Goal: Transaction & Acquisition: Book appointment/travel/reservation

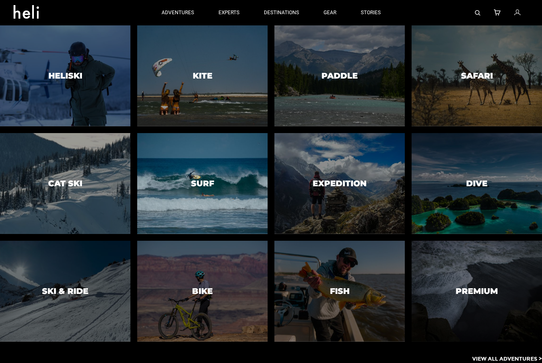
click at [205, 188] on h3 "Surf" at bounding box center [202, 183] width 23 height 9
click at [216, 202] on div at bounding box center [202, 183] width 133 height 103
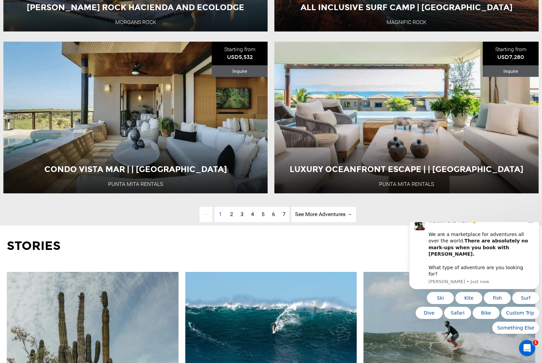
scroll to position [1958, 0]
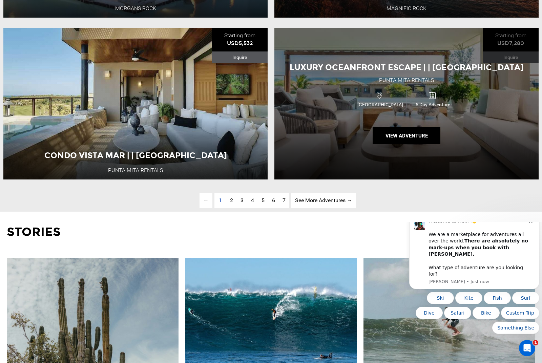
click at [366, 144] on div "Luxury Oceanfront Escape | | [GEOGRAPHIC_DATA] [GEOGRAPHIC_DATA] Rentals [GEOGR…" at bounding box center [407, 104] width 264 height 152
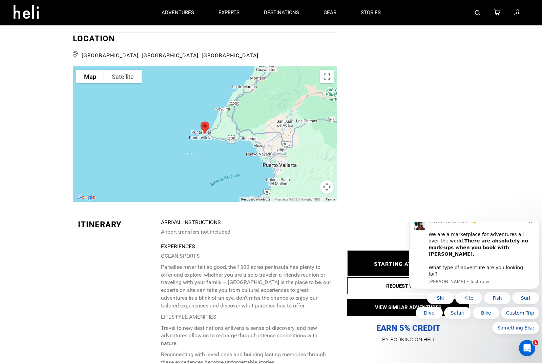
scroll to position [1455, 0]
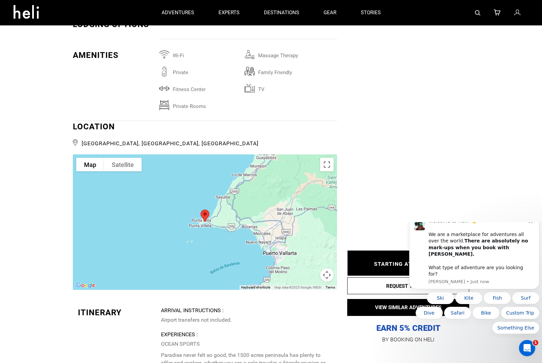
click at [183, 222] on div at bounding box center [205, 223] width 264 height 136
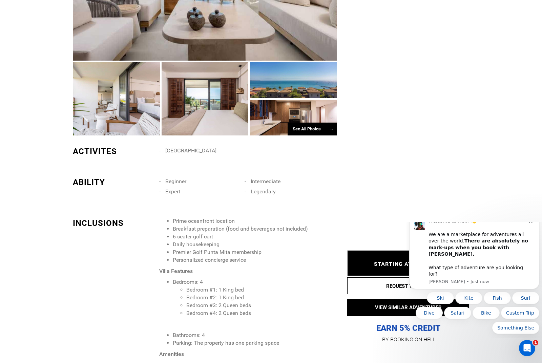
scroll to position [566, 0]
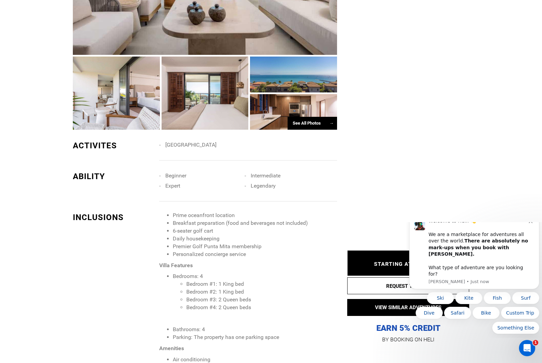
click at [305, 125] on div at bounding box center [293, 112] width 87 height 36
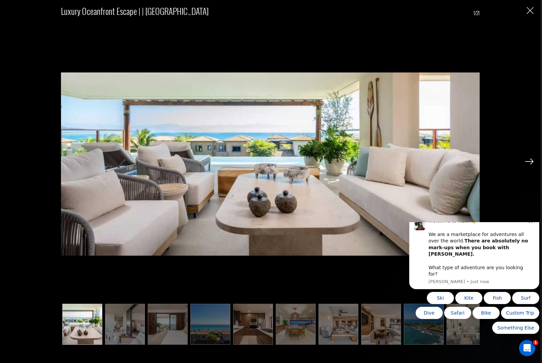
click at [531, 165] on img at bounding box center [529, 162] width 8 height 6
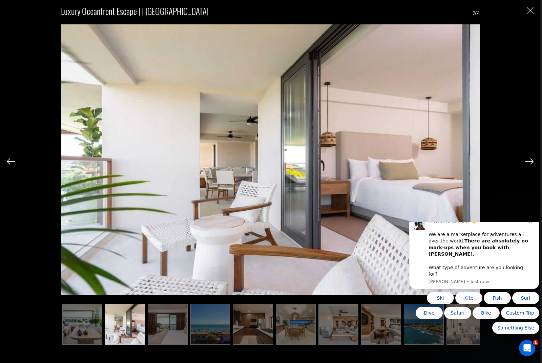
click at [531, 165] on img at bounding box center [529, 162] width 8 height 6
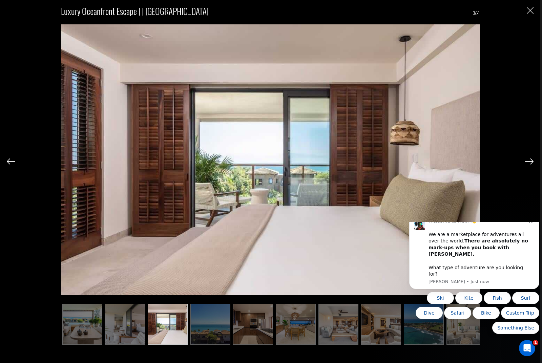
click at [531, 165] on img at bounding box center [529, 162] width 8 height 6
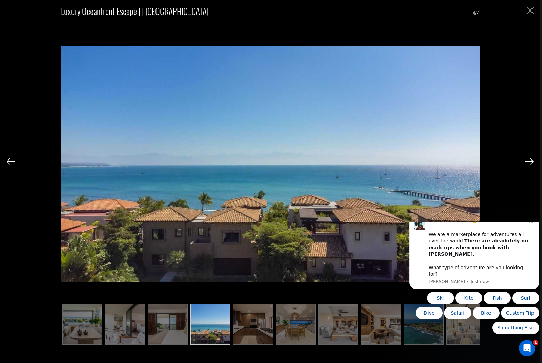
click at [531, 165] on img at bounding box center [529, 162] width 8 height 6
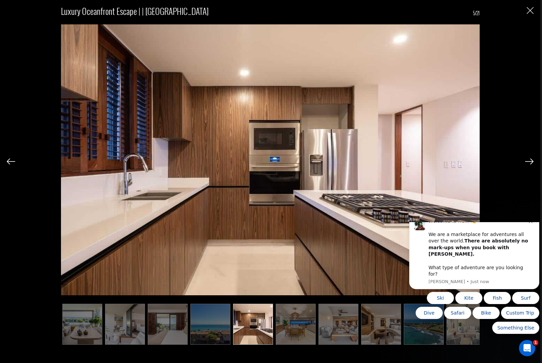
click at [531, 165] on img at bounding box center [529, 162] width 8 height 6
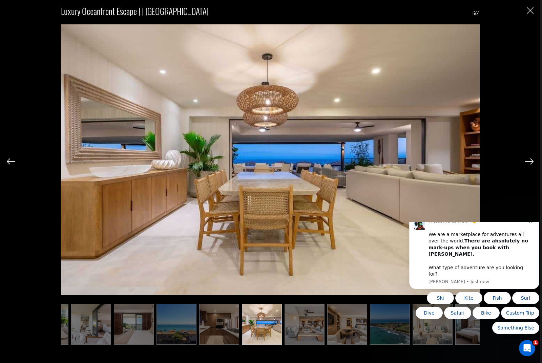
click at [531, 165] on img at bounding box center [529, 162] width 8 height 6
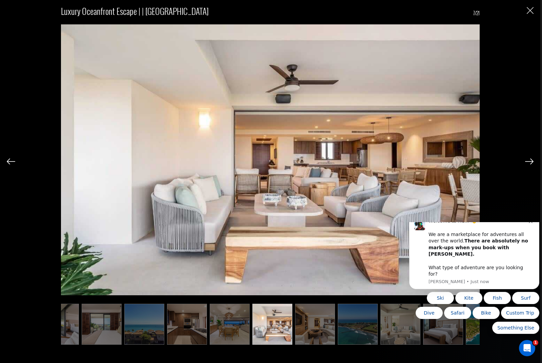
click at [531, 165] on img at bounding box center [529, 162] width 8 height 6
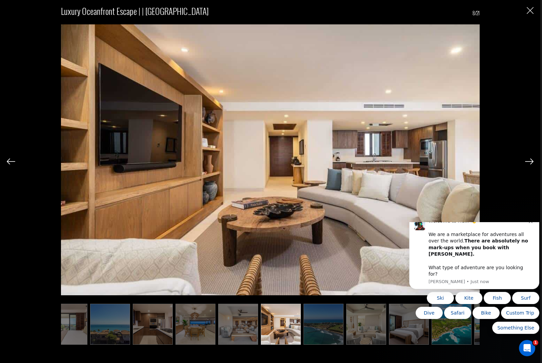
click at [531, 165] on img at bounding box center [529, 162] width 8 height 6
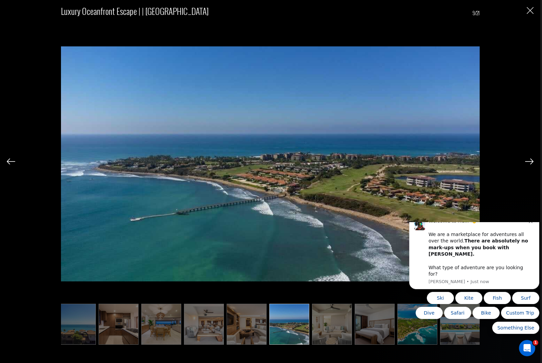
scroll to position [0, 135]
click at [531, 165] on img at bounding box center [529, 162] width 8 height 6
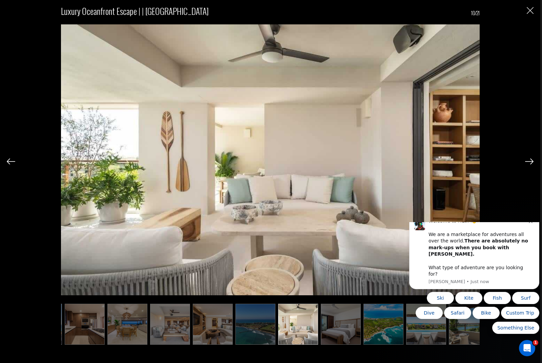
click at [531, 165] on img at bounding box center [529, 162] width 8 height 6
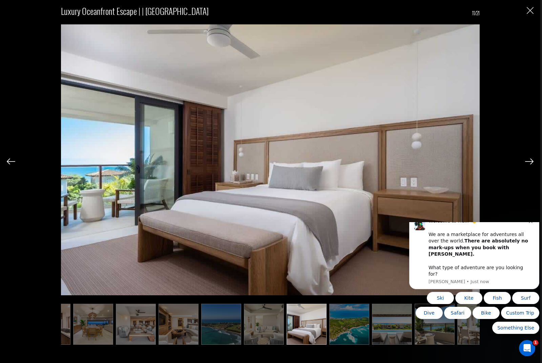
click at [531, 165] on img at bounding box center [529, 162] width 8 height 6
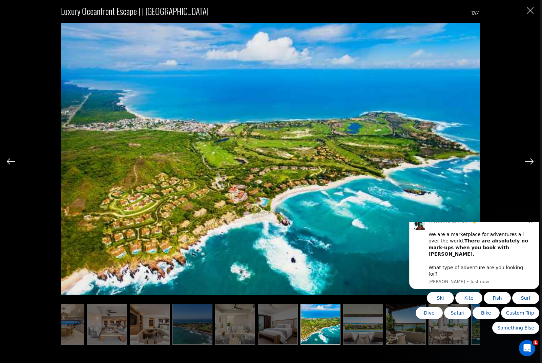
click at [531, 165] on img at bounding box center [529, 162] width 8 height 6
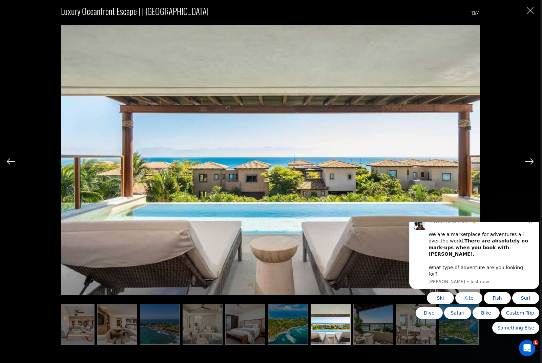
click at [531, 165] on img at bounding box center [529, 162] width 8 height 6
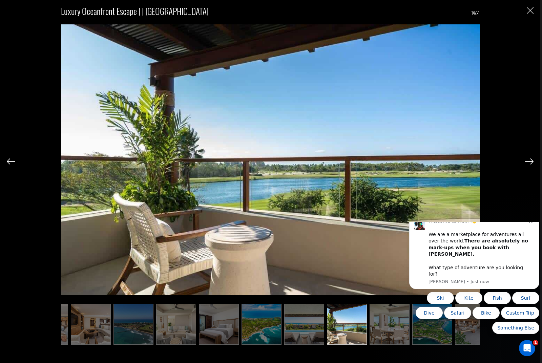
click at [531, 165] on img at bounding box center [529, 162] width 8 height 6
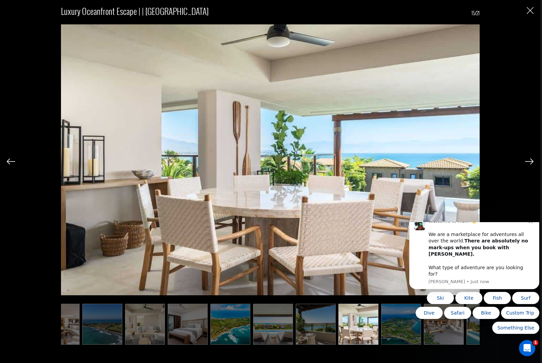
click at [531, 165] on img at bounding box center [529, 162] width 8 height 6
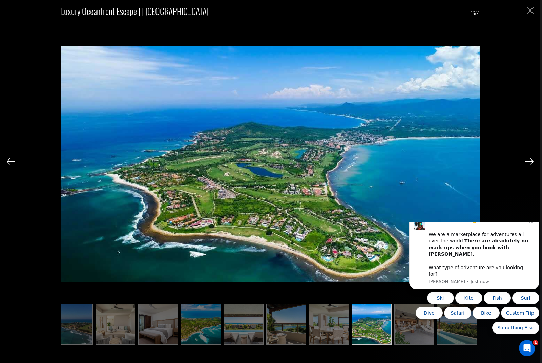
click at [531, 165] on img at bounding box center [529, 162] width 8 height 6
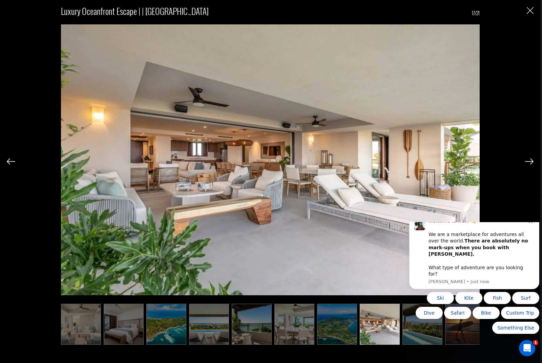
click at [531, 165] on img at bounding box center [529, 162] width 8 height 6
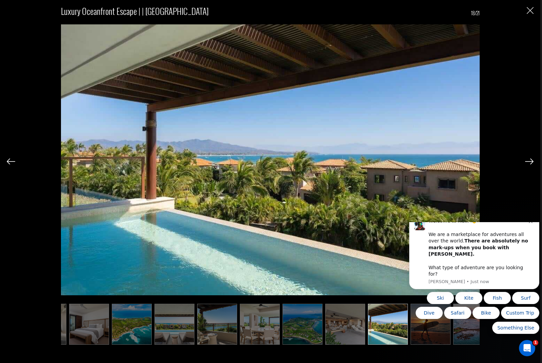
click at [531, 165] on img at bounding box center [529, 162] width 8 height 6
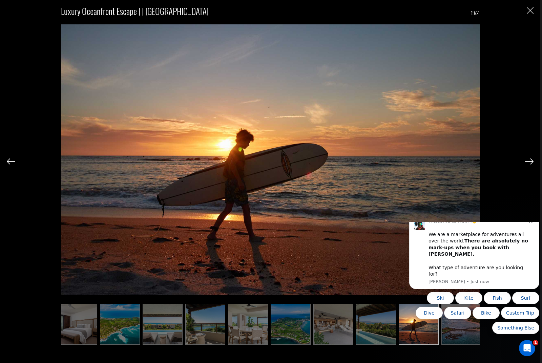
scroll to position [0, 450]
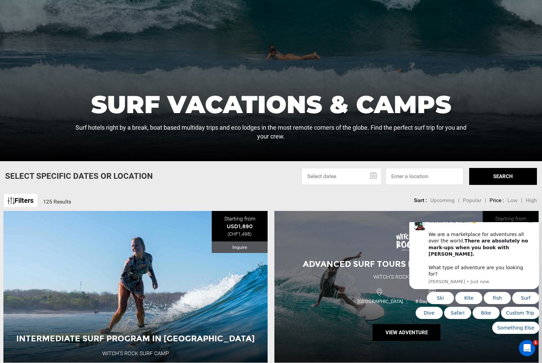
scroll to position [240, 0]
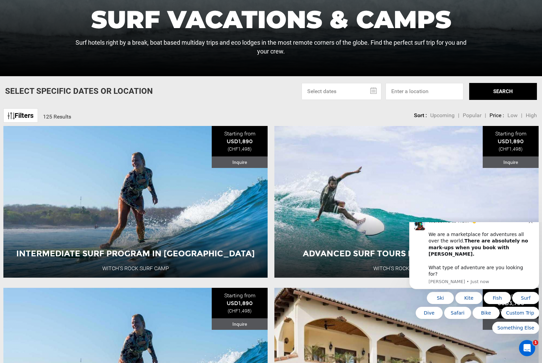
click at [530, 119] on span "High" at bounding box center [531, 115] width 11 height 6
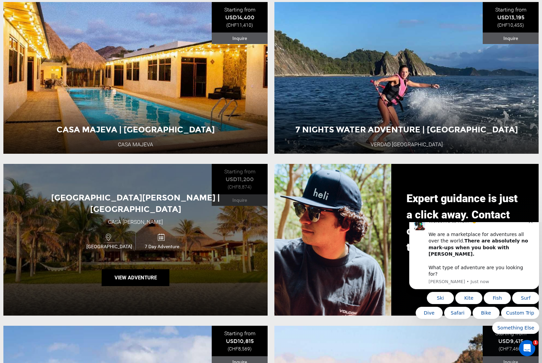
scroll to position [815, 0]
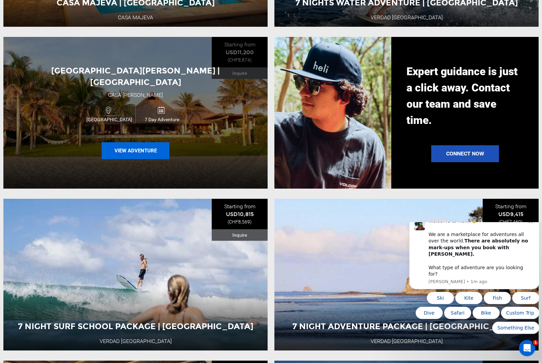
click at [138, 159] on button "View Adventure" at bounding box center [136, 150] width 68 height 17
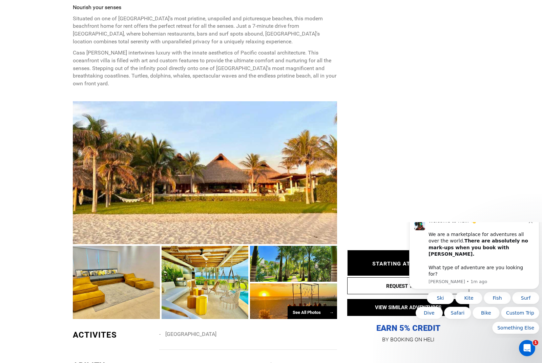
scroll to position [481, 0]
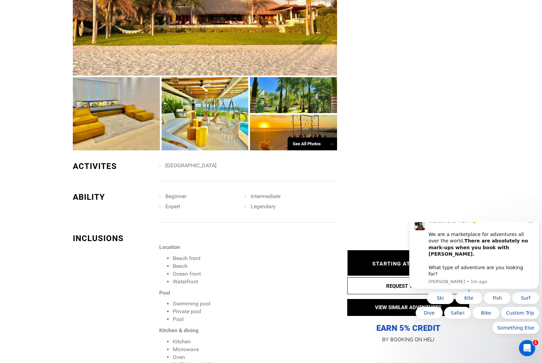
click at [306, 139] on div at bounding box center [293, 133] width 87 height 36
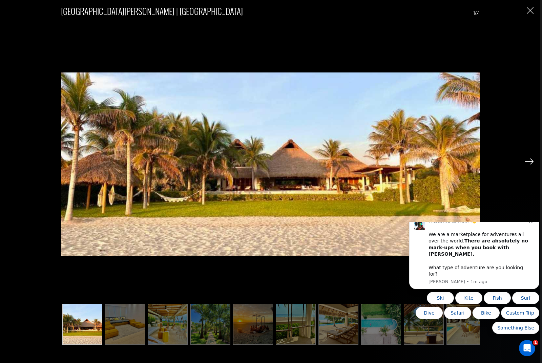
click at [527, 165] on img at bounding box center [529, 162] width 8 height 6
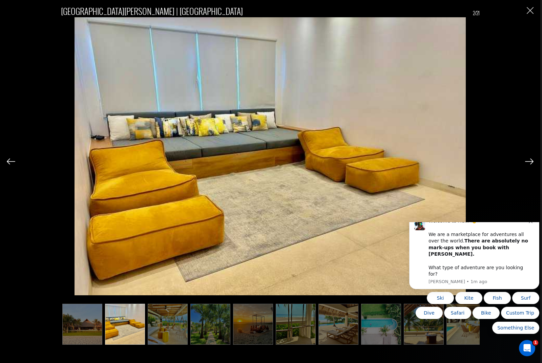
click at [527, 165] on img at bounding box center [529, 162] width 8 height 6
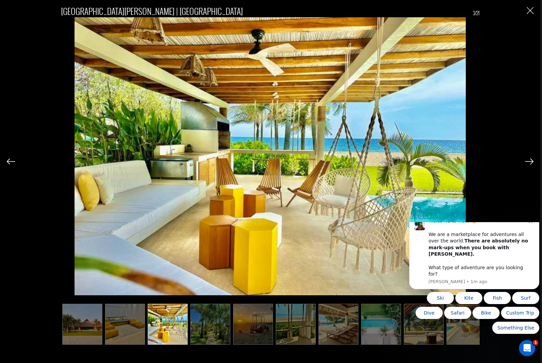
click at [527, 165] on img at bounding box center [529, 162] width 8 height 6
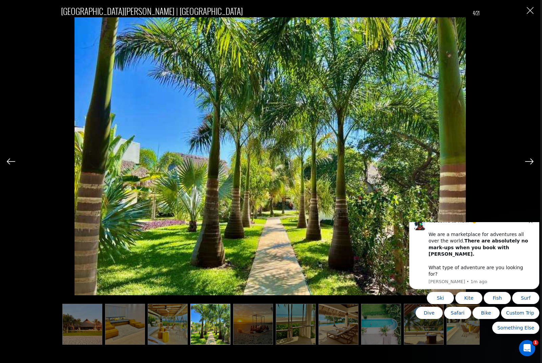
click at [527, 165] on img at bounding box center [529, 162] width 8 height 6
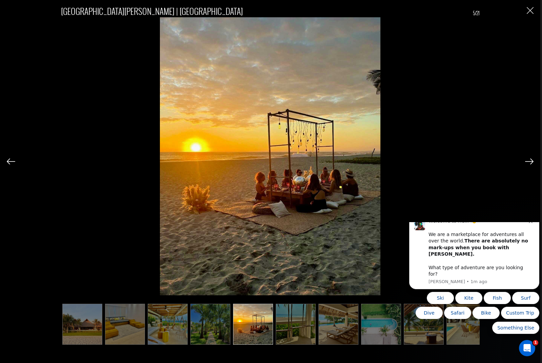
click at [527, 165] on img at bounding box center [529, 162] width 8 height 6
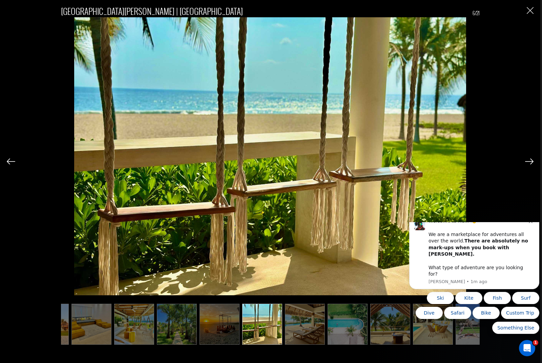
click at [527, 165] on img at bounding box center [529, 162] width 8 height 6
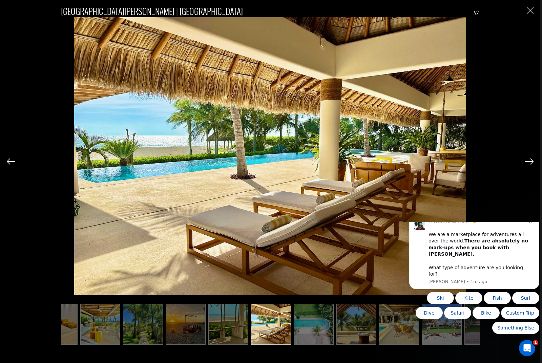
click at [527, 165] on img at bounding box center [529, 162] width 8 height 6
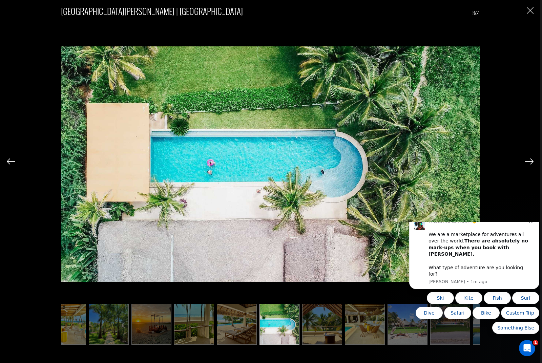
click at [527, 165] on img at bounding box center [529, 162] width 8 height 6
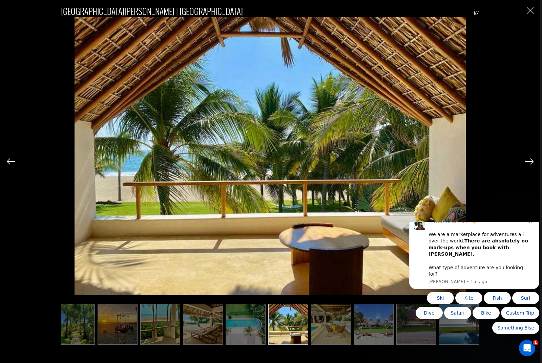
click at [527, 165] on img at bounding box center [529, 162] width 8 height 6
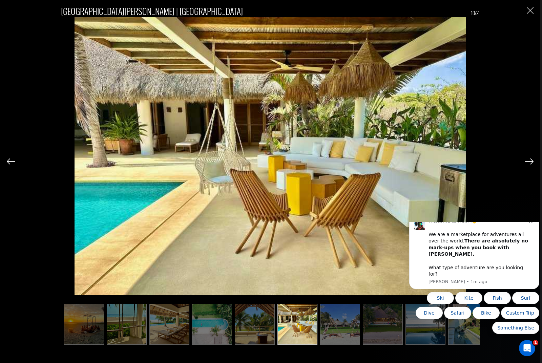
click at [527, 165] on img at bounding box center [529, 162] width 8 height 6
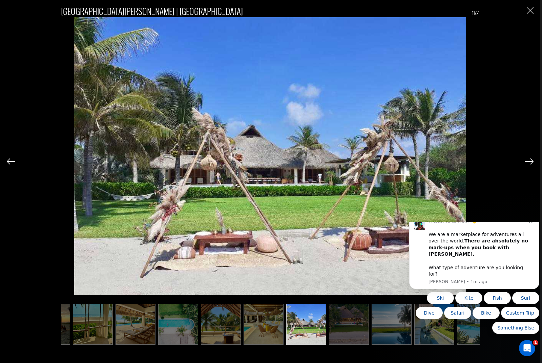
click at [527, 165] on img at bounding box center [529, 162] width 8 height 6
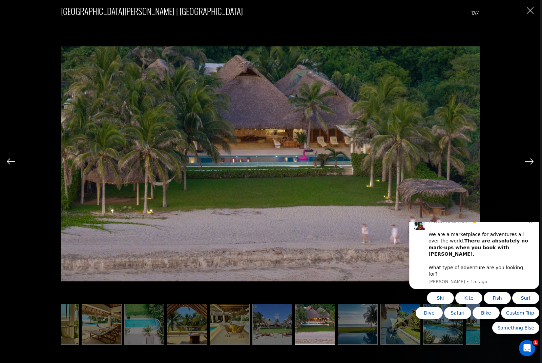
click at [527, 165] on img at bounding box center [529, 162] width 8 height 6
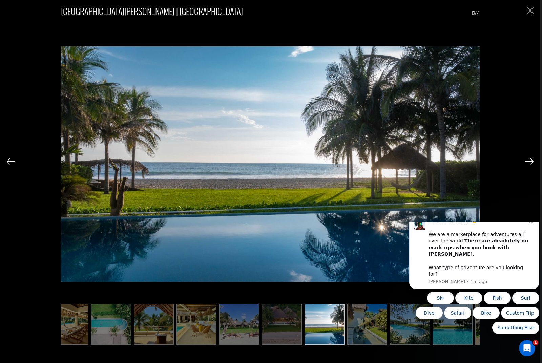
click at [527, 165] on img at bounding box center [529, 162] width 8 height 6
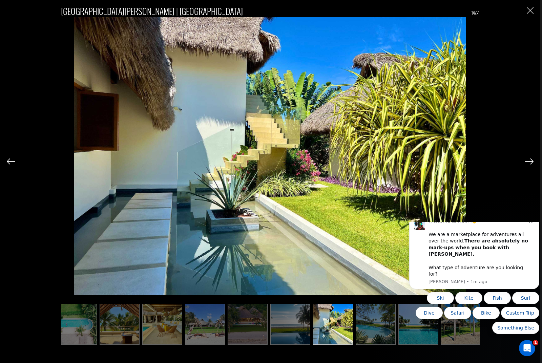
click at [527, 165] on img at bounding box center [529, 162] width 8 height 6
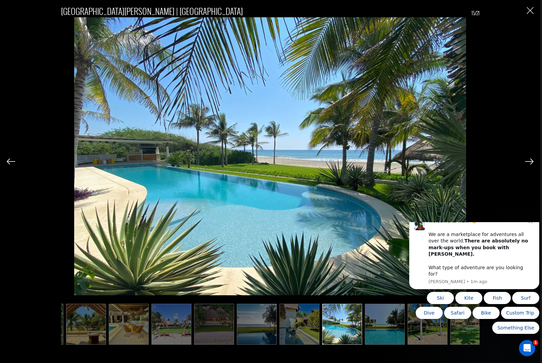
click at [527, 165] on img at bounding box center [529, 162] width 8 height 6
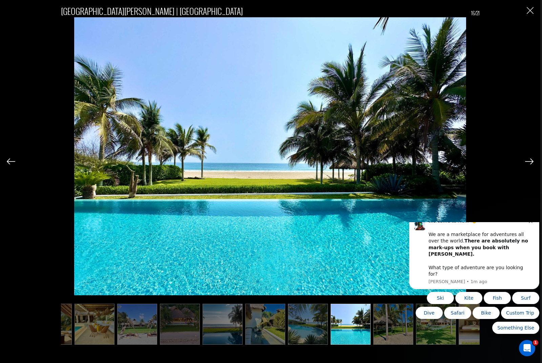
click at [527, 165] on img at bounding box center [529, 162] width 8 height 6
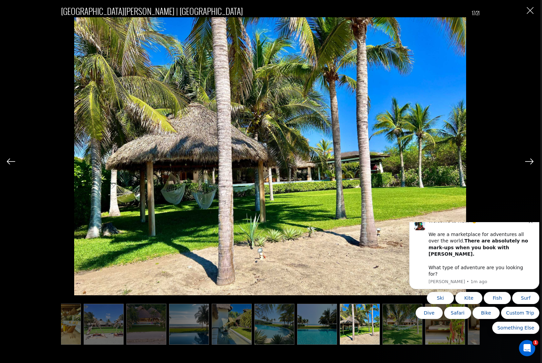
click at [527, 165] on img at bounding box center [529, 162] width 8 height 6
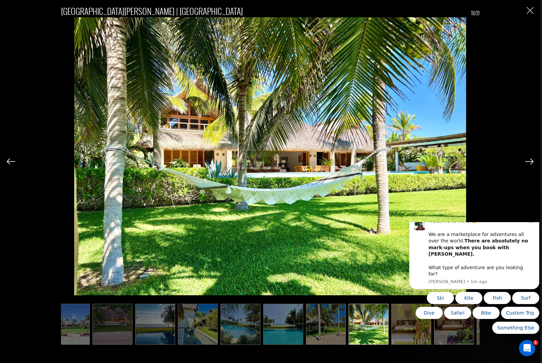
click at [527, 165] on img at bounding box center [529, 162] width 8 height 6
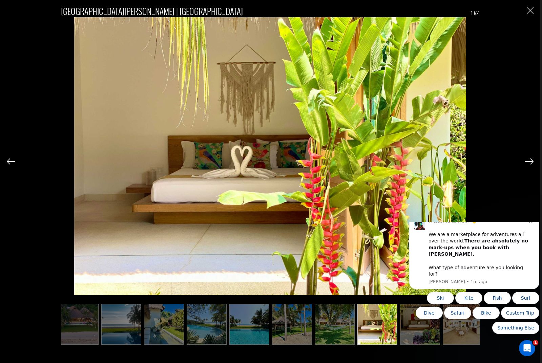
click at [527, 165] on img at bounding box center [529, 162] width 8 height 6
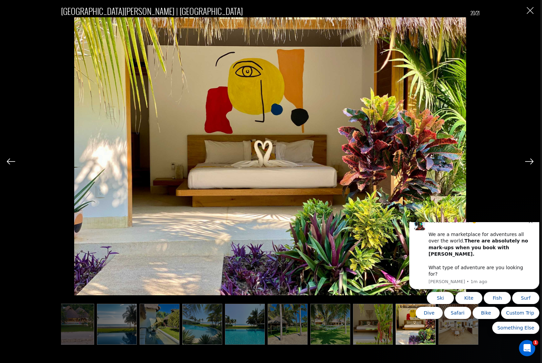
click at [527, 165] on img at bounding box center [529, 162] width 8 height 6
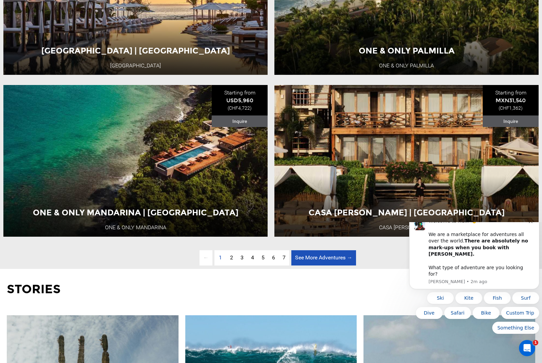
scroll to position [1975, 0]
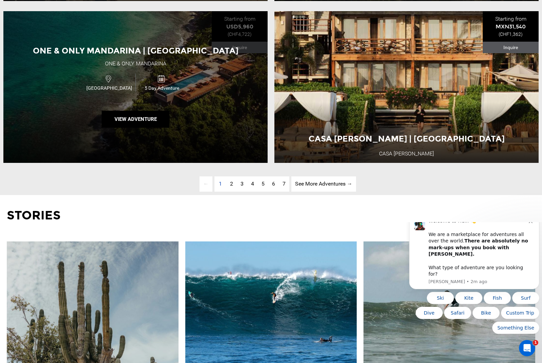
click at [130, 63] on div "One & Only Mandarina | [GEOGRAPHIC_DATA] One & Only Mandarina [GEOGRAPHIC_DATA]…" at bounding box center [135, 87] width 264 height 152
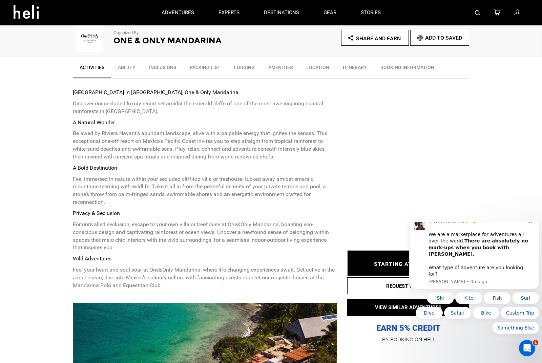
scroll to position [92, 0]
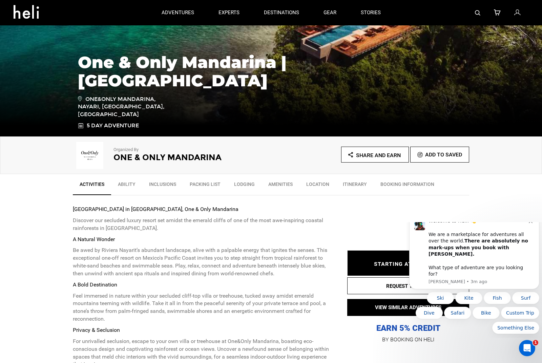
click at [156, 188] on link "Inclusions" at bounding box center [162, 186] width 41 height 17
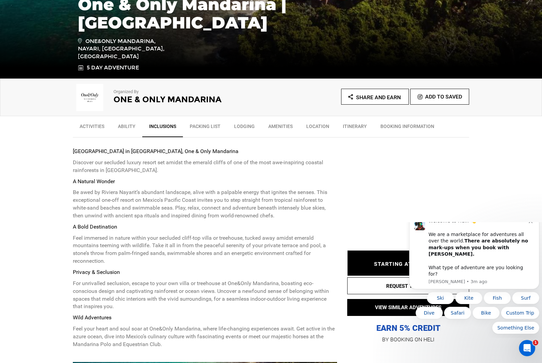
scroll to position [160, 0]
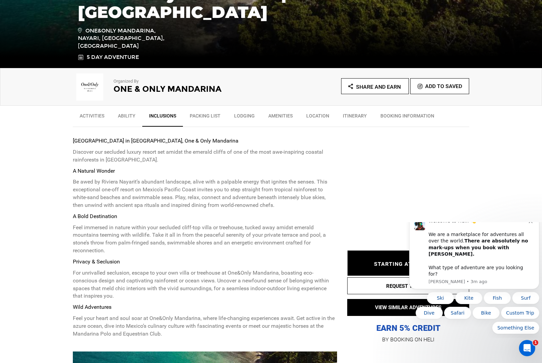
click at [356, 117] on link "Itinerary" at bounding box center [355, 117] width 38 height 17
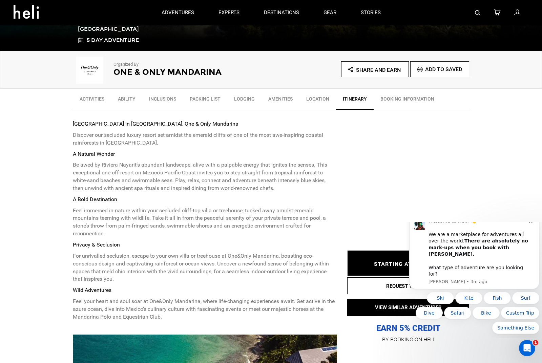
scroll to position [0, 0]
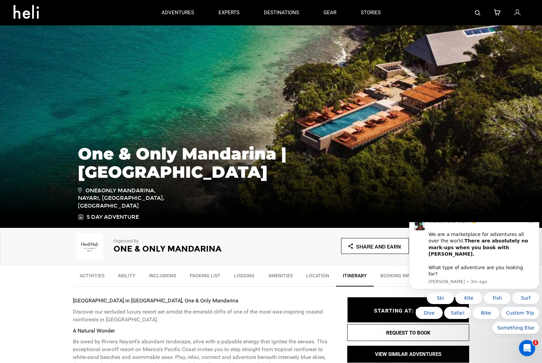
click at [328, 112] on img at bounding box center [271, 126] width 542 height 203
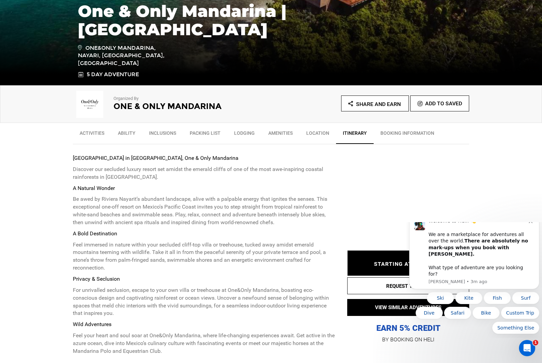
scroll to position [353, 0]
